Goal: Task Accomplishment & Management: Complete application form

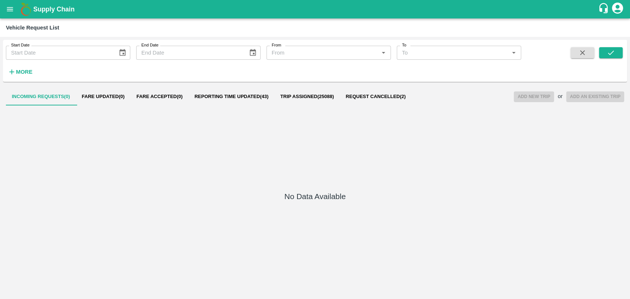
click at [249, 90] on button "Reporting Time Updated ( 43 )" at bounding box center [232, 97] width 86 height 18
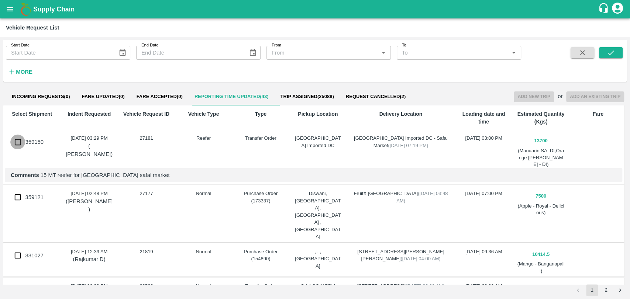
click at [10, 143] on input "359150" at bounding box center [17, 142] width 15 height 15
checkbox input "true"
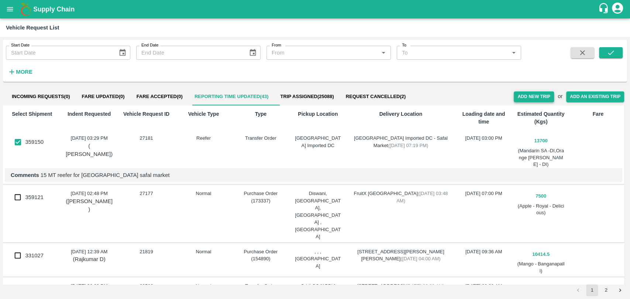
click at [516, 96] on button "Add New Trip" at bounding box center [533, 96] width 40 height 11
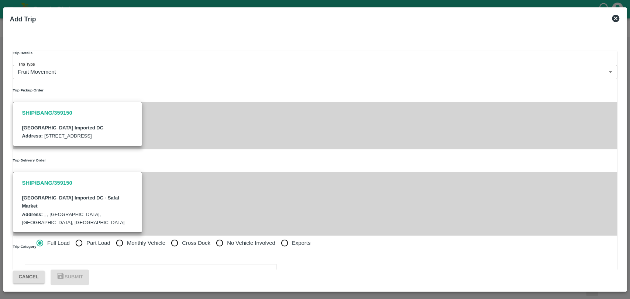
type input "13700"
type input "Reefer"
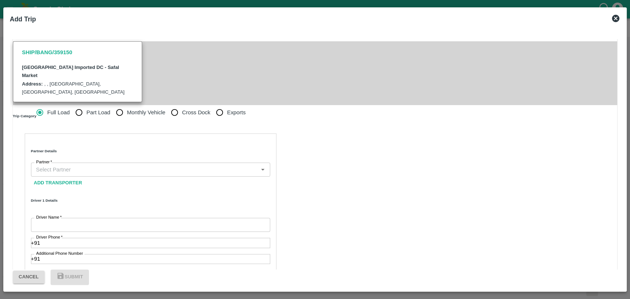
scroll to position [205, 0]
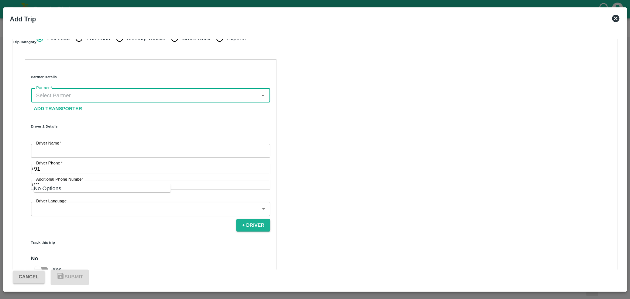
click at [114, 100] on input "Partner   *" at bounding box center [144, 96] width 222 height 10
click at [68, 100] on input "Partner   *" at bounding box center [144, 96] width 222 height 10
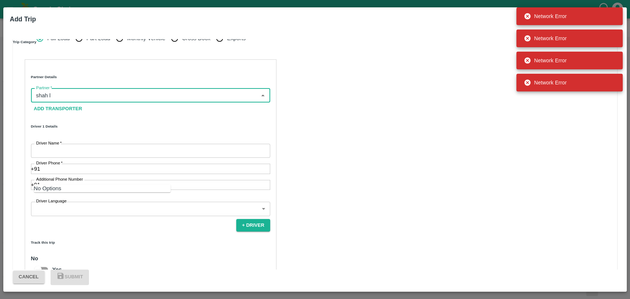
click at [69, 100] on input "Partner   *" at bounding box center [144, 96] width 222 height 10
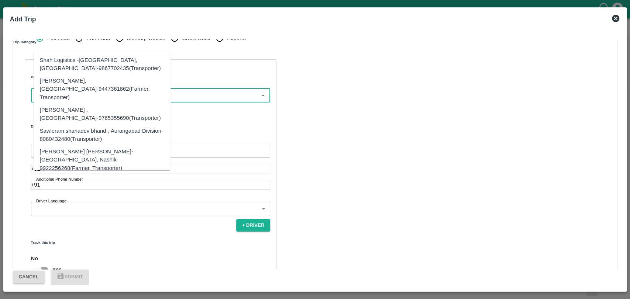
click at [56, 61] on div "Shah Logistics -Mumbai, Mumbai-9867702435(Transporter)" at bounding box center [102, 64] width 125 height 17
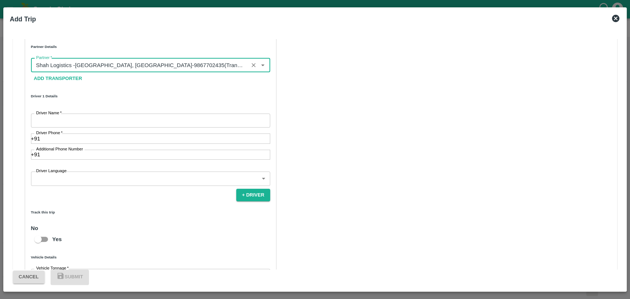
scroll to position [287, 0]
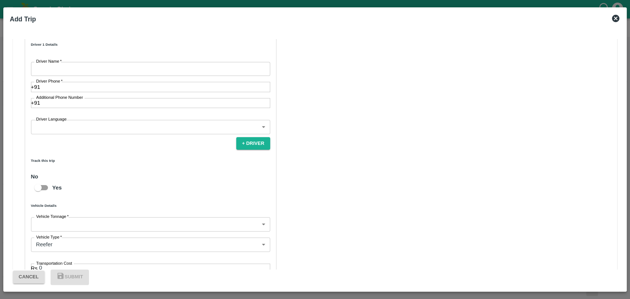
type input "Shah Logistics -Mumbai, Mumbai-9867702435(Transporter)"
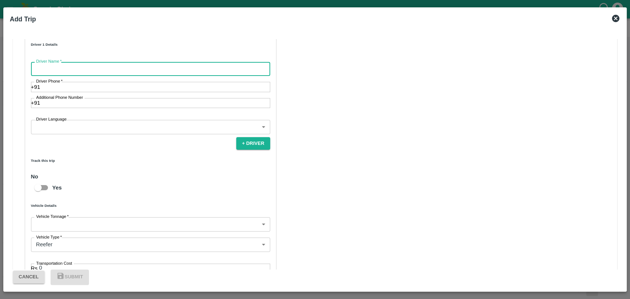
click at [73, 76] on input "Driver Name   *" at bounding box center [150, 69] width 239 height 14
type input "Satyanarayan"
click at [72, 92] on input "Driver Phone   *" at bounding box center [155, 87] width 230 height 10
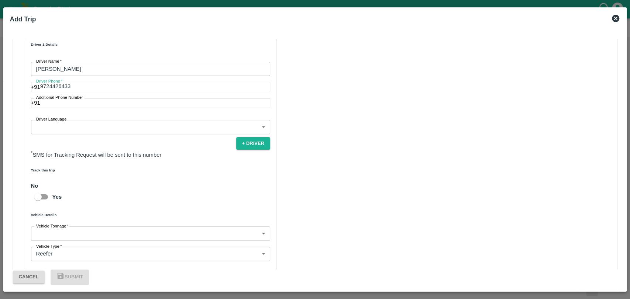
type input "9724426433"
click at [59, 204] on input "Yes" at bounding box center [38, 197] width 42 height 14
checkbox input "true"
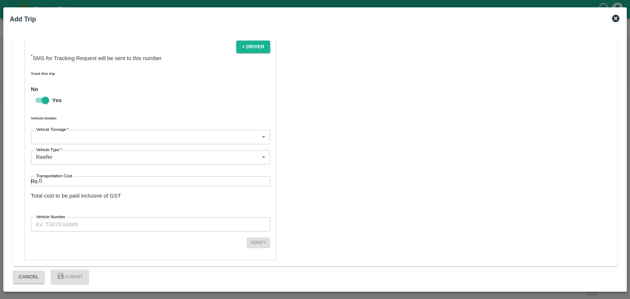
scroll to position [444, 0]
click at [51, 53] on body "Supply Chain Vehicle Request List Start Date Start Date End Date End Date From …" at bounding box center [315, 149] width 630 height 299
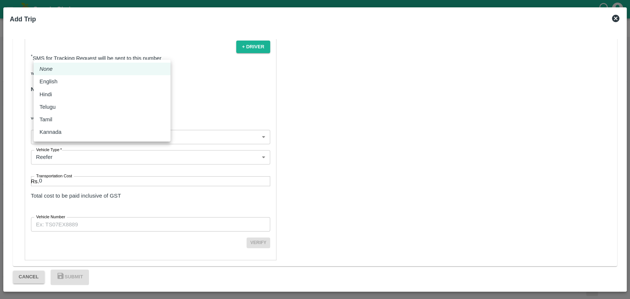
click at [54, 94] on div "Hindi" at bounding box center [47, 94] width 16 height 8
type input "hi"
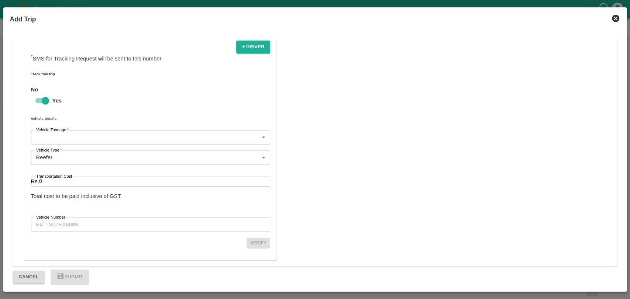
click at [63, 127] on body "Supply Chain Vehicle Request List Start Date Start Date End Date End Date From …" at bounding box center [315, 149] width 630 height 299
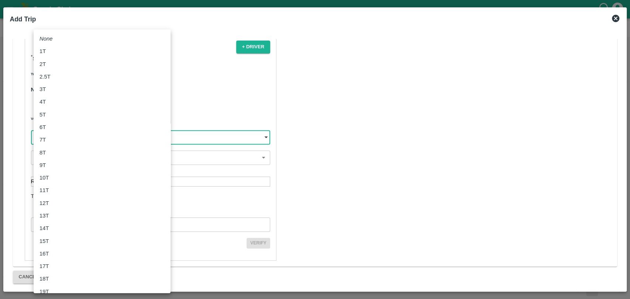
click at [53, 237] on div "15T" at bounding box center [45, 241] width 13 height 8
type input "15000"
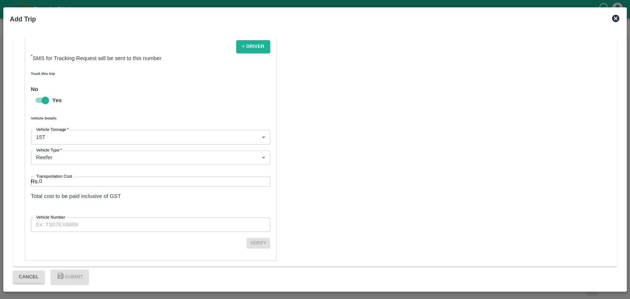
click at [62, 183] on div "Transportation Cost Rs. 0 Transportation Cost Total cost to be paid inclusive o…" at bounding box center [150, 191] width 239 height 29
drag, startPoint x: 62, startPoint y: 176, endPoint x: 35, endPoint y: 172, distance: 26.9
click at [40, 177] on div "Rs. 0 Transportation Cost" at bounding box center [150, 182] width 239 height 10
type input "90000"
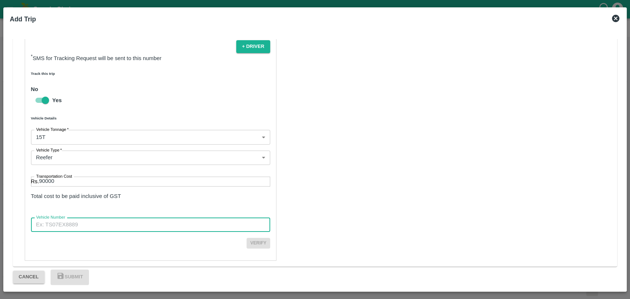
click at [66, 218] on input "Vehicle Number" at bounding box center [150, 225] width 239 height 14
type input "MH43CE1672"
click at [89, 276] on button "Submit" at bounding box center [70, 277] width 38 height 15
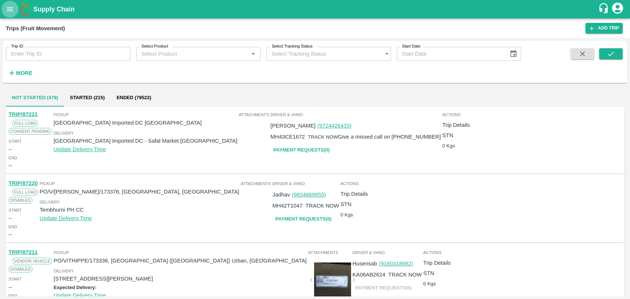
click at [9, 15] on button "open drawer" at bounding box center [9, 9] width 17 height 17
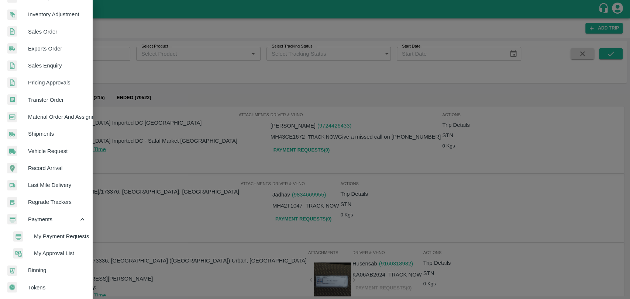
click at [72, 237] on span "My Payment Requests" at bounding box center [60, 236] width 52 height 8
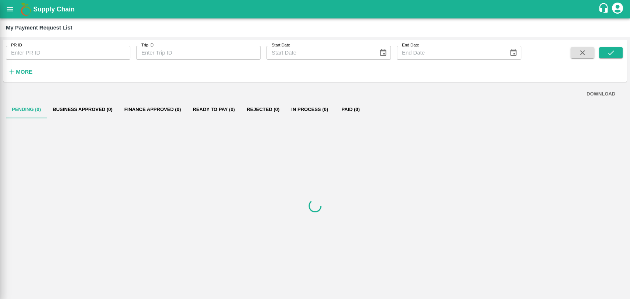
scroll to position [152, 0]
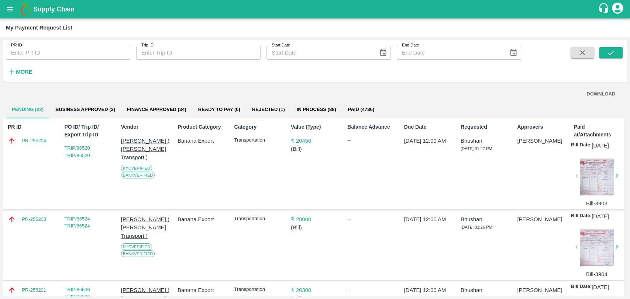
click at [42, 77] on div "PR ID PR ID Trip ID Trip ID Start Date Start Date End Date End Date More" at bounding box center [260, 59] width 521 height 38
click at [26, 71] on strong "More" at bounding box center [24, 72] width 17 height 6
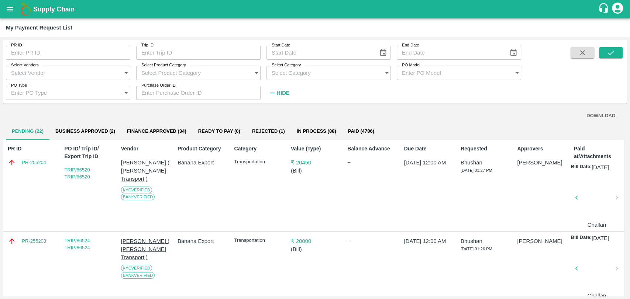
click at [173, 130] on button "Finance Approved (34)" at bounding box center [156, 131] width 71 height 18
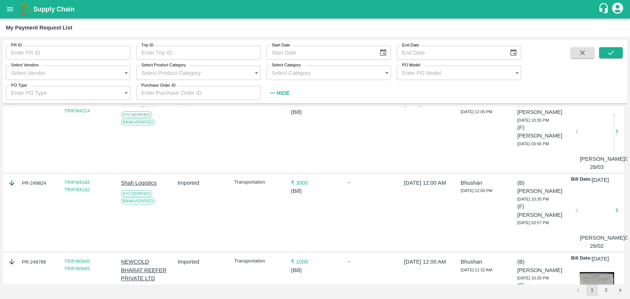
scroll to position [0, 0]
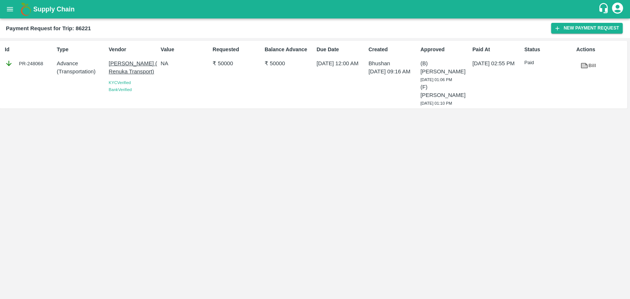
click at [595, 63] on link "Bill" at bounding box center [588, 65] width 24 height 13
click at [563, 33] on button "New Payment Request" at bounding box center [587, 28] width 72 height 11
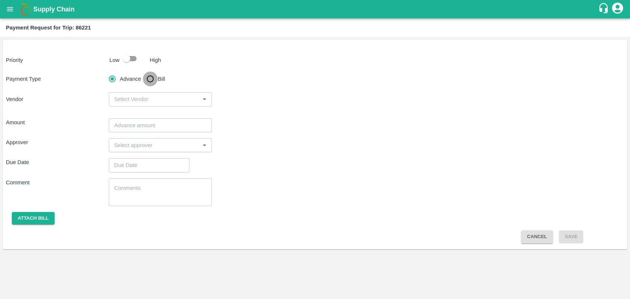
click at [155, 82] on input "Bill" at bounding box center [150, 79] width 15 height 15
radio input "true"
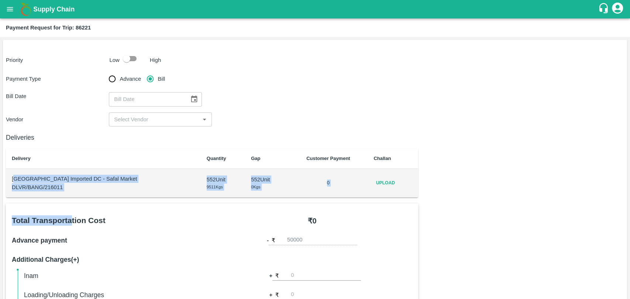
drag, startPoint x: 14, startPoint y: 181, endPoint x: 63, endPoint y: 193, distance: 50.8
click at [68, 196] on td "Bangalore Imported DC - Safal Market DLVR/BANG/216011" at bounding box center [103, 183] width 195 height 29
drag, startPoint x: 37, startPoint y: 187, endPoint x: 58, endPoint y: 193, distance: 22.6
click at [37, 187] on p "DLVR/BANG/216011" at bounding box center [103, 187] width 183 height 8
click at [74, 191] on p "DLVR/BANG/216011" at bounding box center [103, 187] width 183 height 8
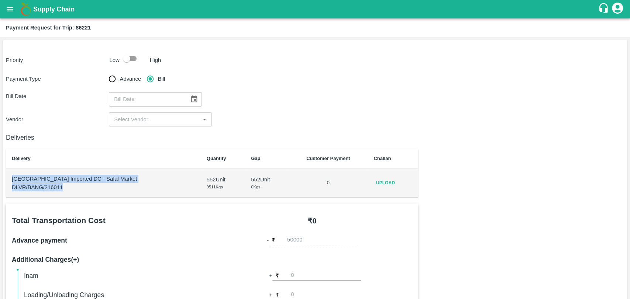
drag, startPoint x: 74, startPoint y: 189, endPoint x: 9, endPoint y: 181, distance: 65.8
click at [9, 181] on td "Bangalore Imported DC - Safal Market DLVR/BANG/216011" at bounding box center [103, 183] width 195 height 29
copy td "Bangalore Imported DC - Safal Market DLVR/BANG/216011"
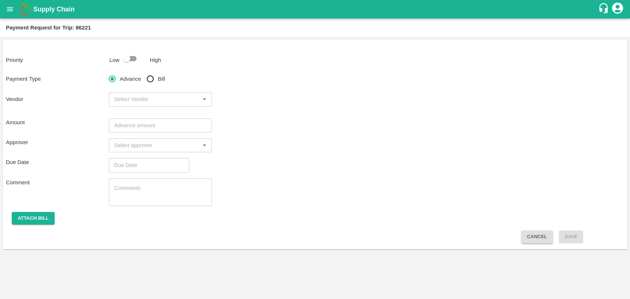
click at [153, 77] on input "Bill" at bounding box center [150, 79] width 15 height 15
radio input "true"
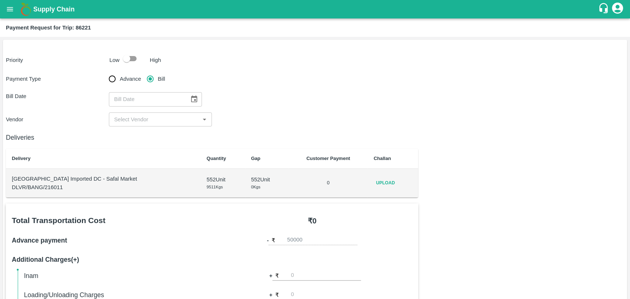
click at [10, 6] on icon "open drawer" at bounding box center [10, 9] width 8 height 8
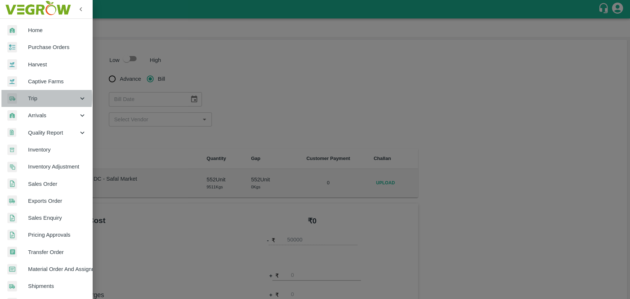
click at [30, 98] on span "Trip" at bounding box center [53, 98] width 50 height 8
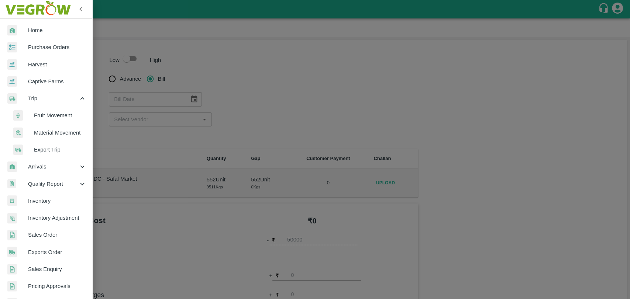
click at [35, 108] on li "Fruit Movement" at bounding box center [49, 115] width 86 height 17
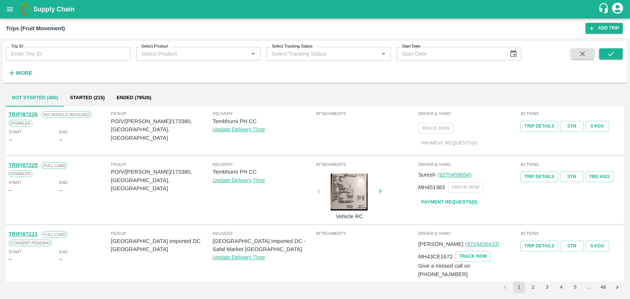
click at [30, 76] on strong "More" at bounding box center [24, 73] width 17 height 6
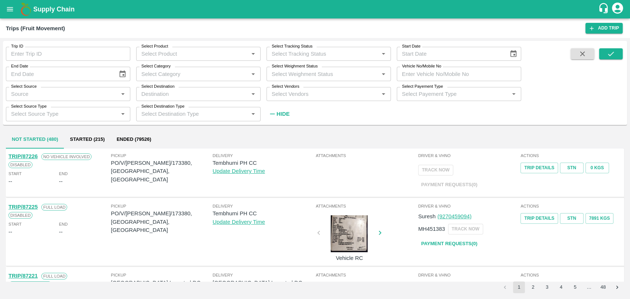
click at [454, 76] on input "Vehicle No/Mobile No" at bounding box center [459, 74] width 124 height 14
paste input "MH15JC7077"
type input "MH15JC7077"
click at [629, 51] on div "Trip ID Trip ID Select Product Select Product   * Select Tracking Status Select…" at bounding box center [315, 168] width 630 height 261
click at [610, 51] on icon "submit" at bounding box center [610, 54] width 8 height 8
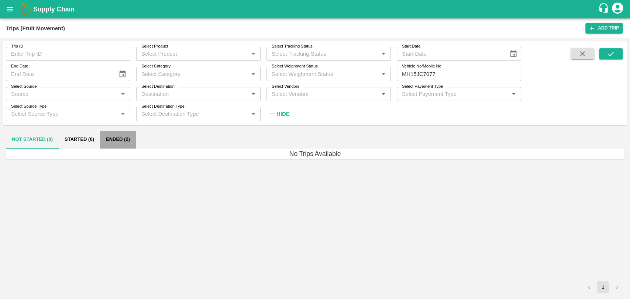
click at [122, 134] on button "Ended (2)" at bounding box center [118, 140] width 36 height 18
